Goal: Find contact information: Find contact information

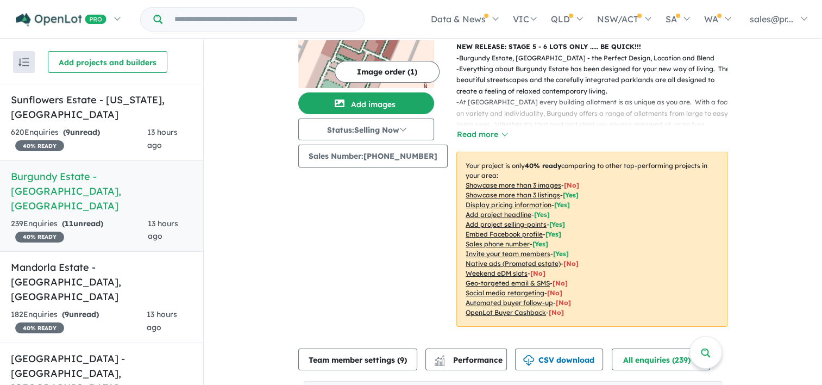
scroll to position [326, 0]
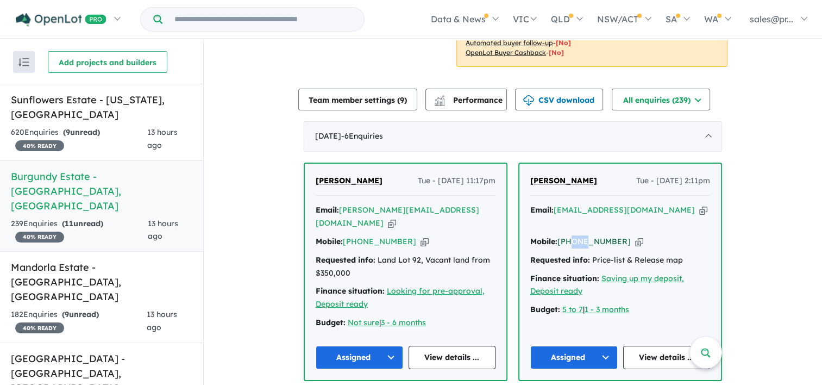
drag, startPoint x: 570, startPoint y: 233, endPoint x: 581, endPoint y: 230, distance: 11.3
click at [581, 235] on div "Mobile: [PHONE_NUMBER] Copied!" at bounding box center [620, 241] width 180 height 13
click at [581, 236] on link "[PHONE_NUMBER]" at bounding box center [594, 241] width 73 height 10
click at [571, 197] on div "[PERSON_NAME] Tue - [DATE] 2:11pm Email: [EMAIL_ADDRESS][DOMAIN_NAME] Copied! M…" at bounding box center [621, 272] width 202 height 216
drag, startPoint x: 576, startPoint y: 235, endPoint x: 573, endPoint y: 227, distance: 8.6
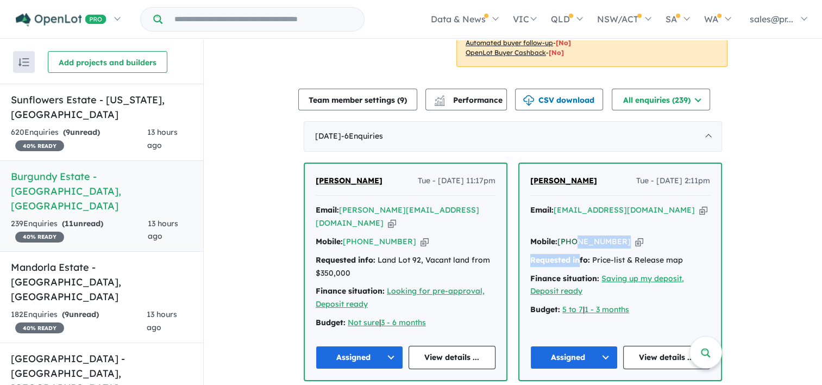
click at [573, 227] on div "Email: [EMAIL_ADDRESS][DOMAIN_NAME] Copied! Mobile: [PHONE_NUMBER] Copied! Requ…" at bounding box center [620, 263] width 180 height 118
drag, startPoint x: 616, startPoint y: 236, endPoint x: 614, endPoint y: 228, distance: 7.9
click at [614, 228] on div "Email: [EMAIL_ADDRESS][DOMAIN_NAME] Copied! Mobile: [PHONE_NUMBER] Copied! Requ…" at bounding box center [620, 263] width 180 height 118
drag, startPoint x: 614, startPoint y: 228, endPoint x: 774, endPoint y: 215, distance: 161.4
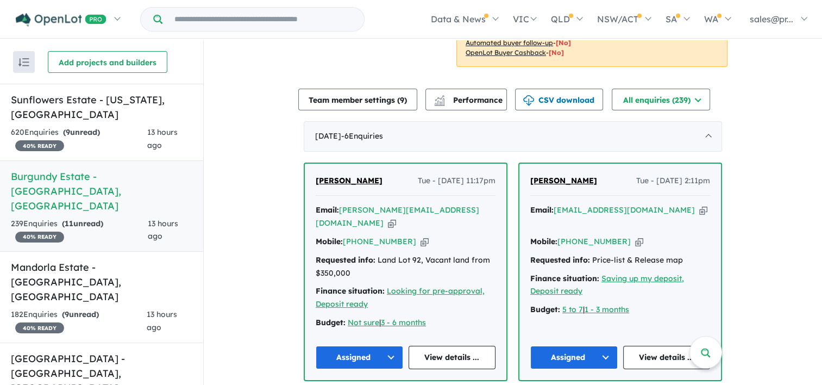
drag, startPoint x: 615, startPoint y: 233, endPoint x: 574, endPoint y: 234, distance: 41.3
click at [574, 235] on div "Mobile: [PHONE_NUMBER] Copied!" at bounding box center [620, 241] width 180 height 13
copy link "433 806 546"
